Goal: Learn about a topic

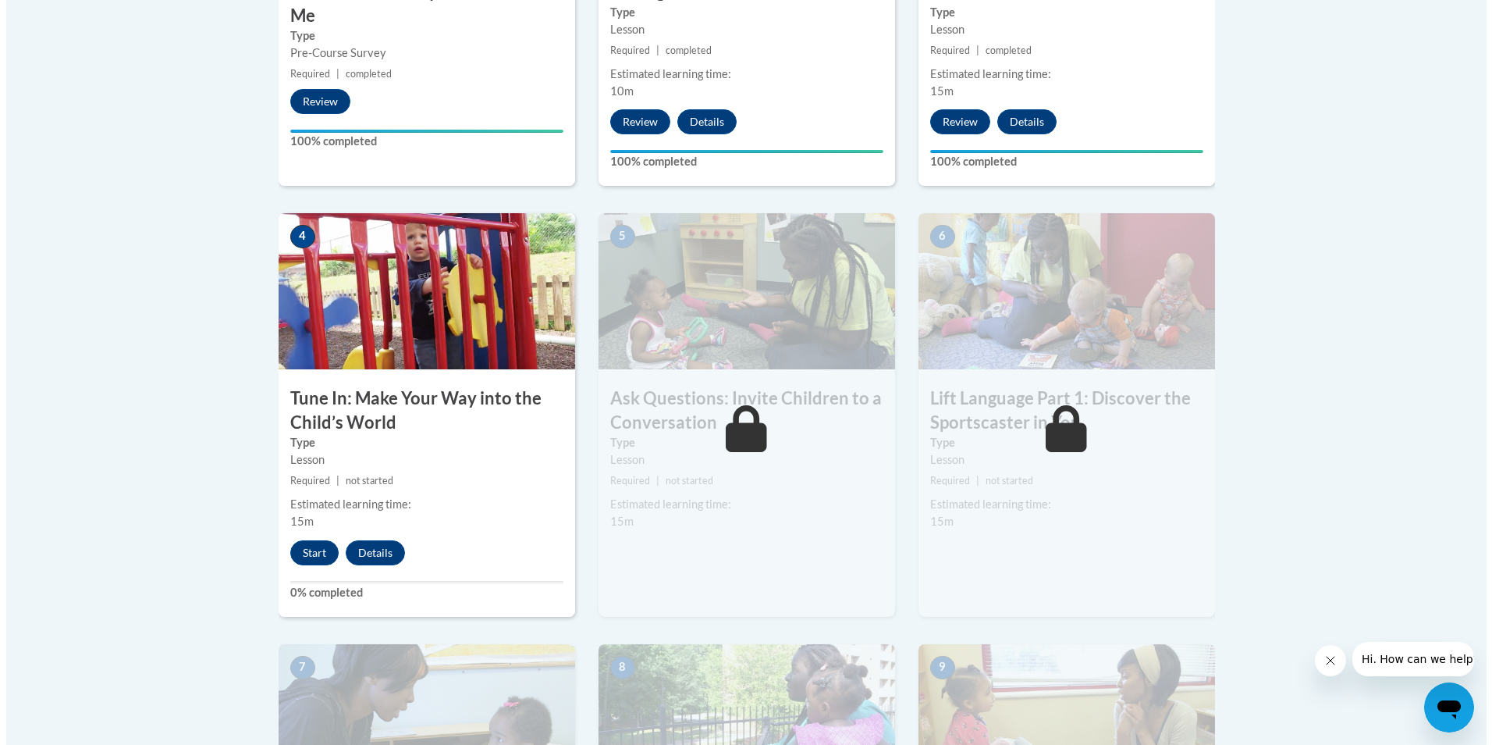
scroll to position [780, 0]
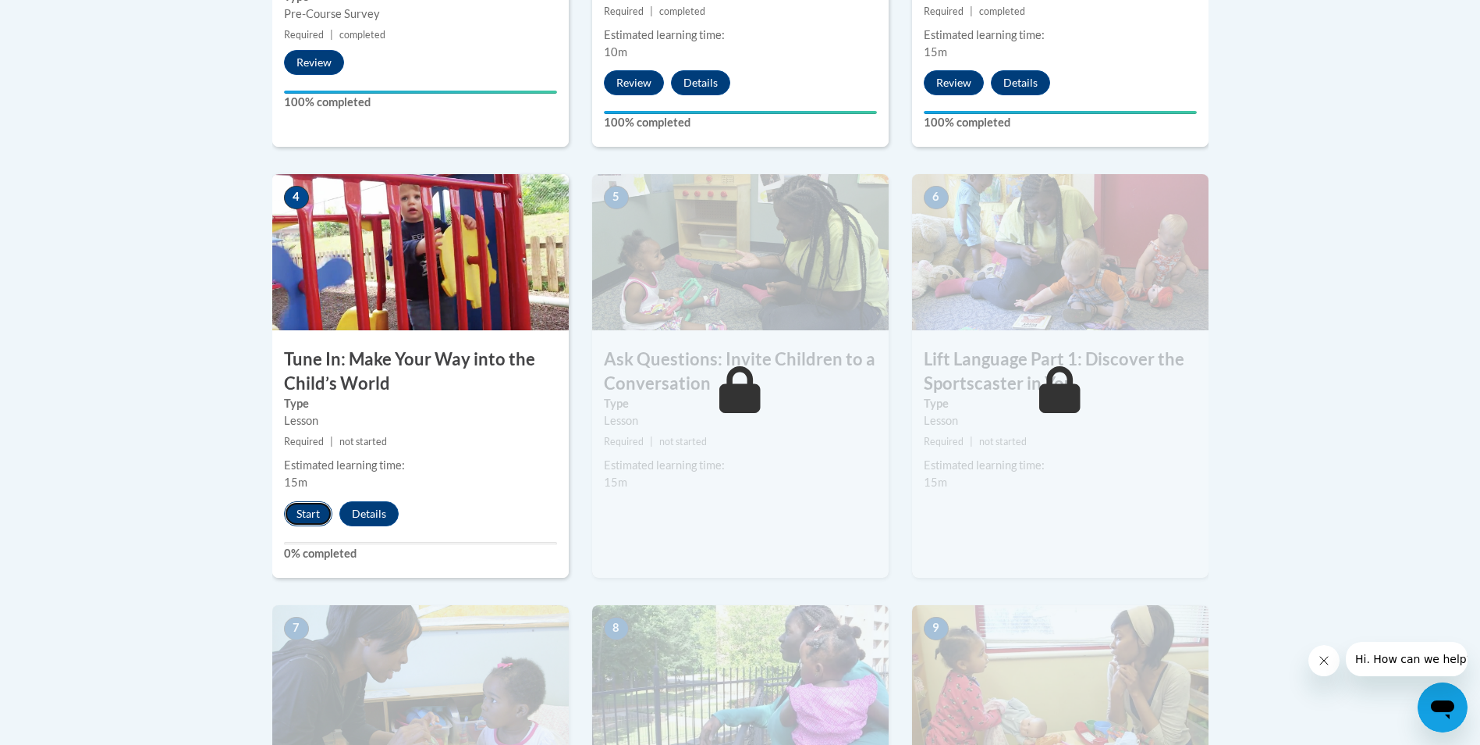
click at [312, 513] on button "Start" at bounding box center [308, 513] width 48 height 25
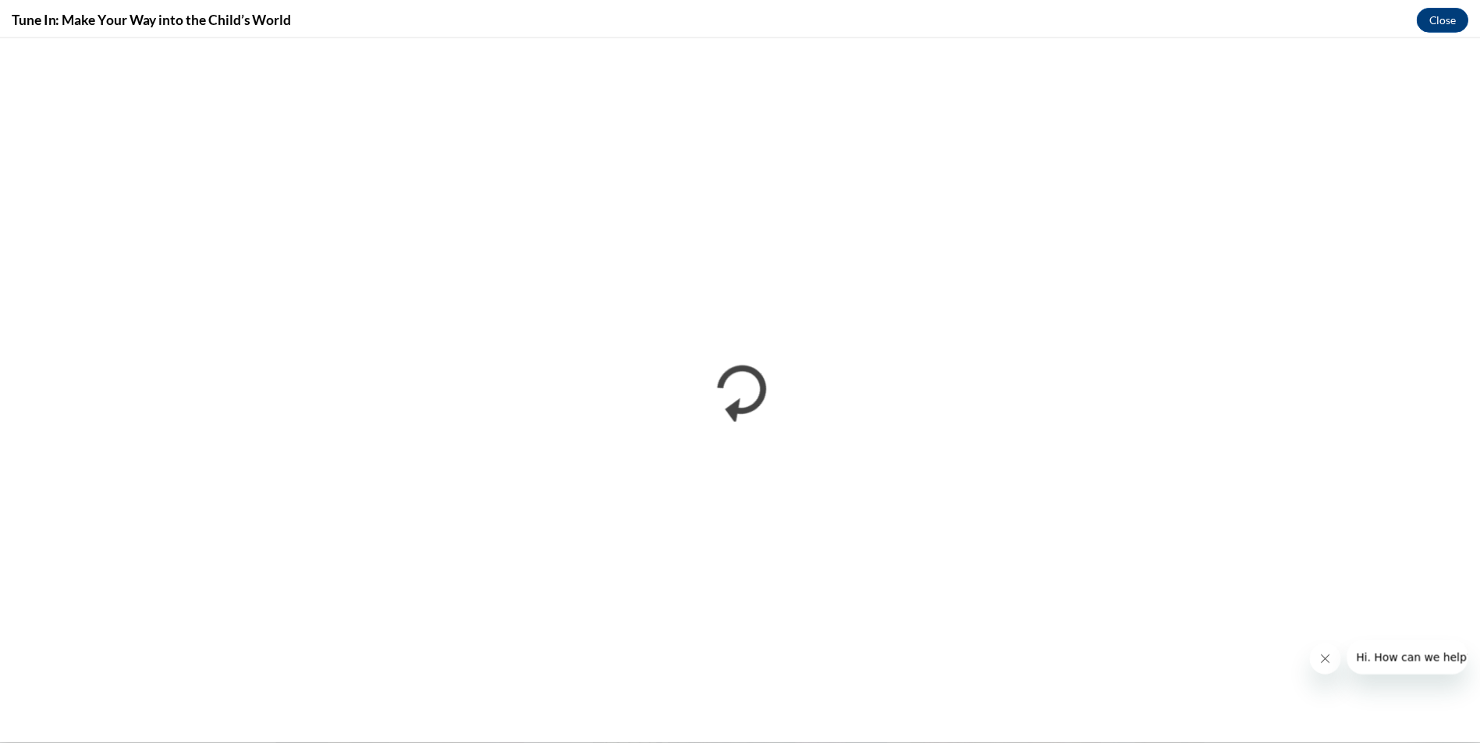
scroll to position [0, 0]
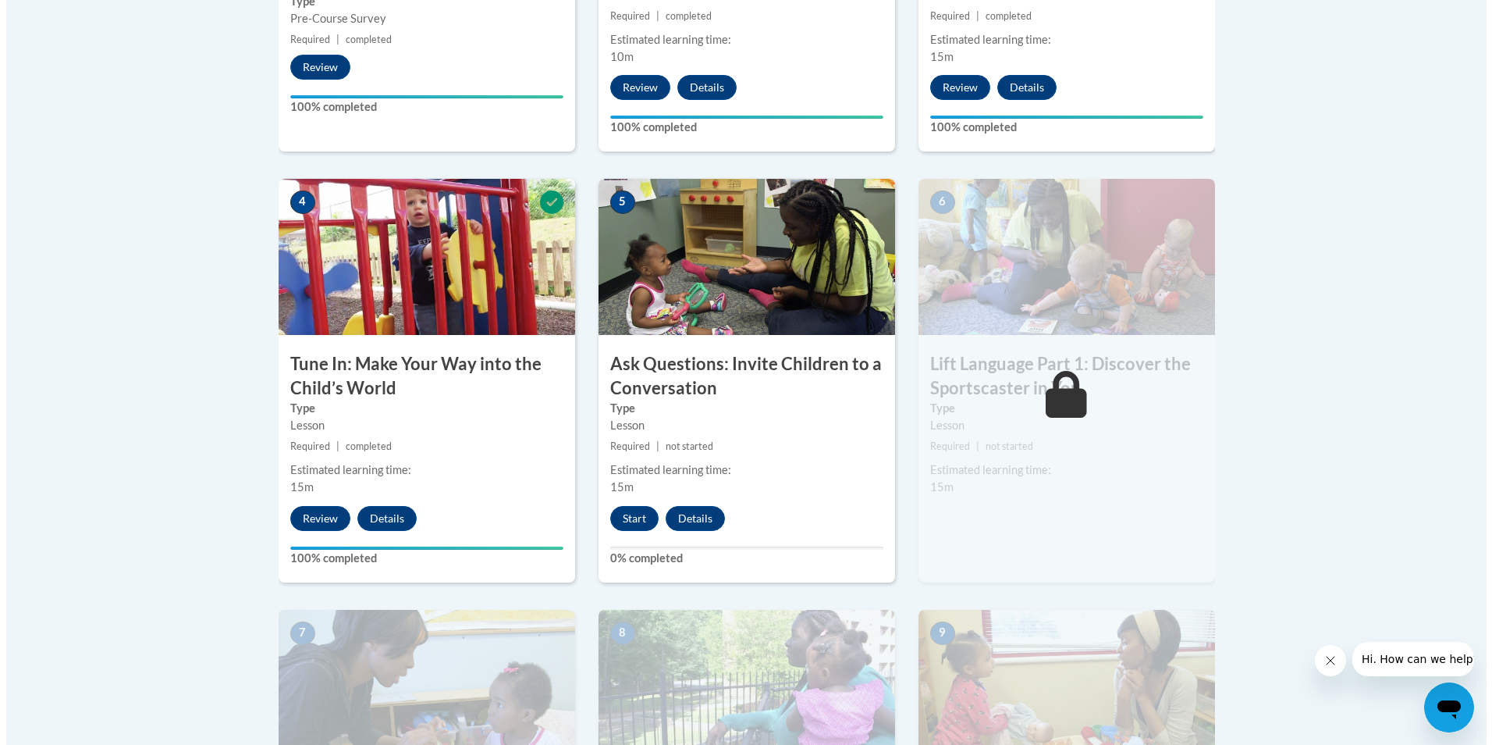
scroll to position [780, 0]
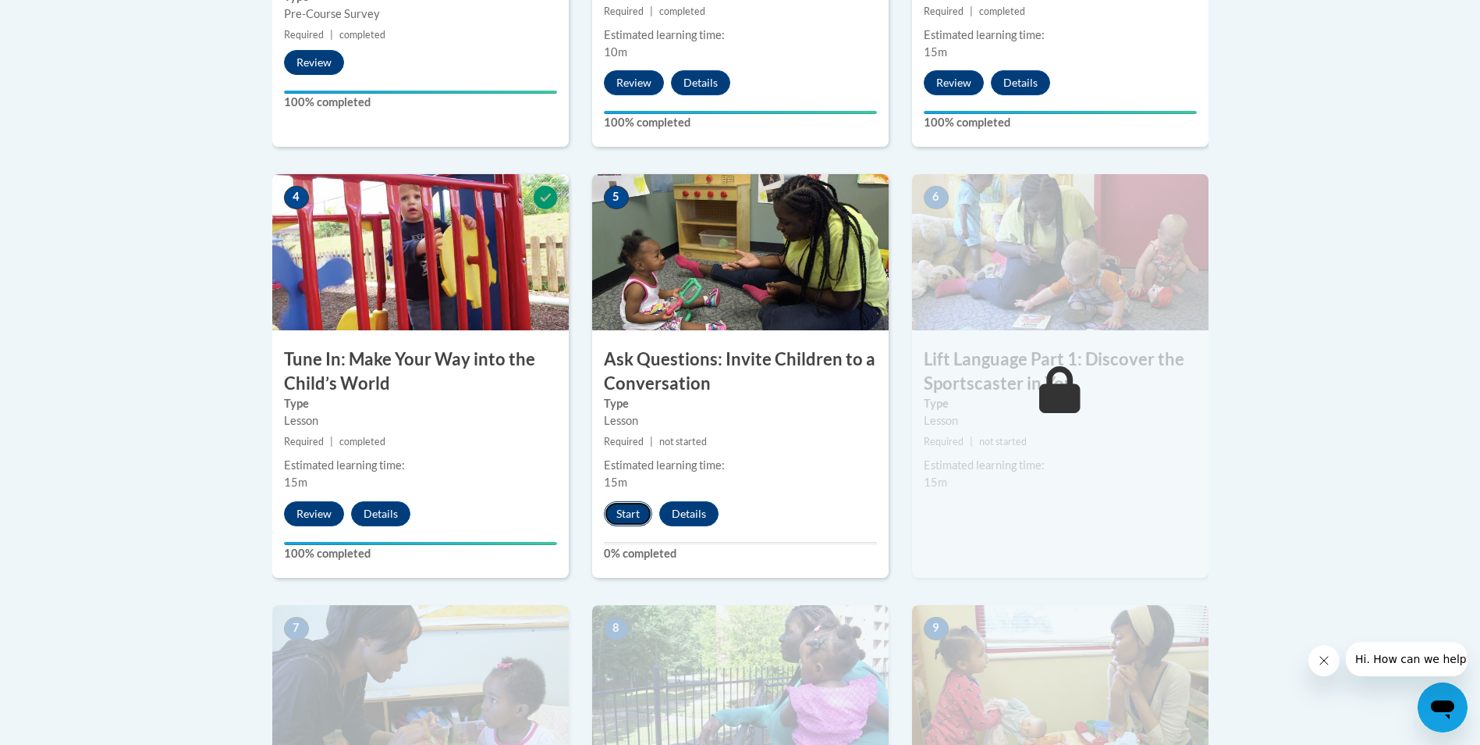
click at [623, 512] on button "Start" at bounding box center [628, 513] width 48 height 25
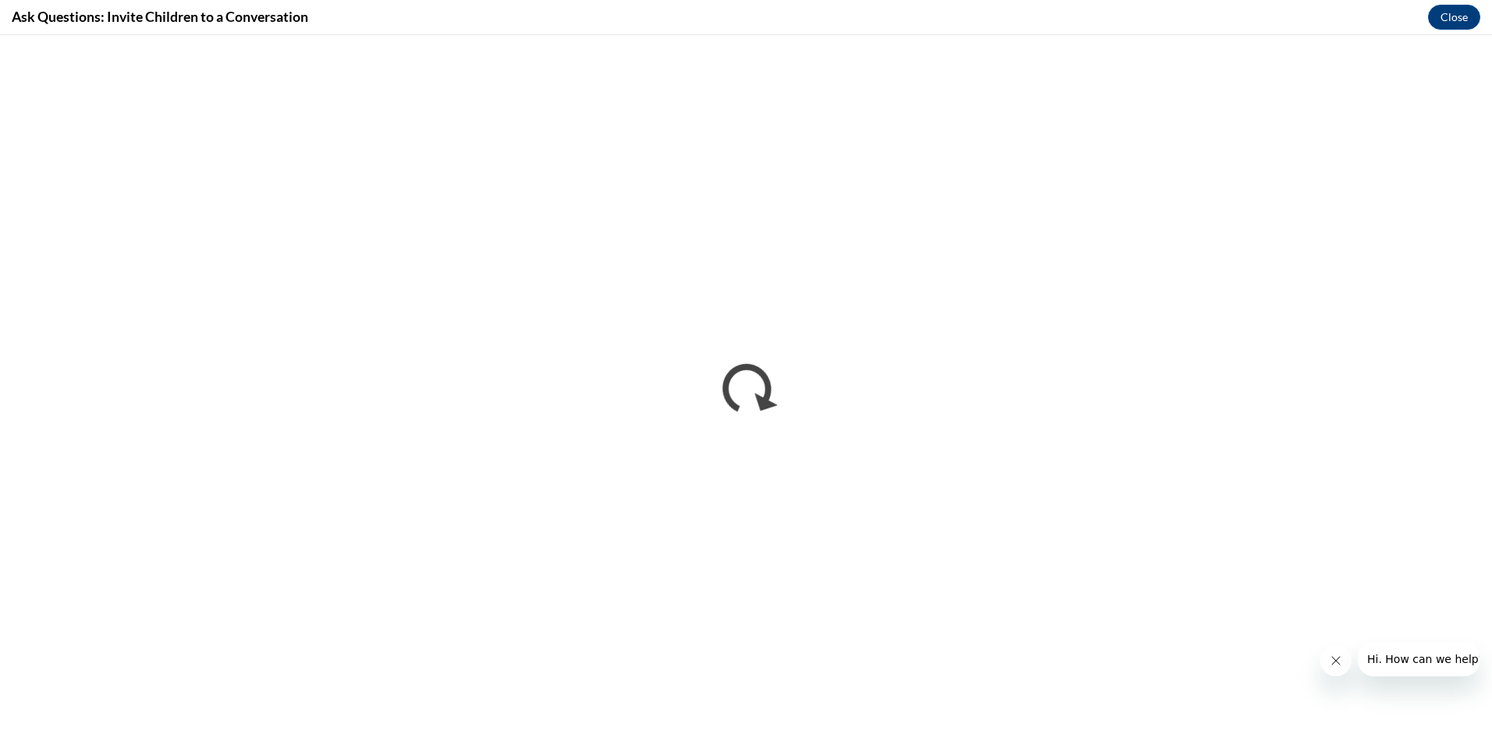
scroll to position [0, 0]
